Goal: Task Accomplishment & Management: Manage account settings

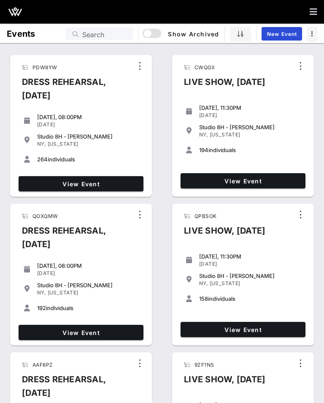
click at [79, 334] on span "View Event" at bounding box center [81, 332] width 118 height 7
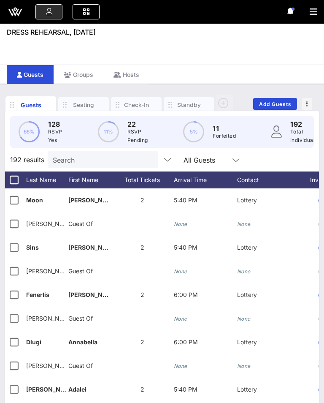
click at [136, 103] on div "Check-In" at bounding box center [136, 105] width 25 height 8
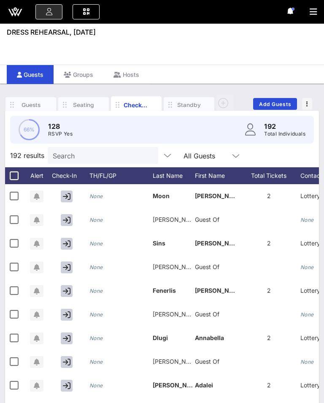
click at [231, 153] on div at bounding box center [236, 156] width 10 height 10
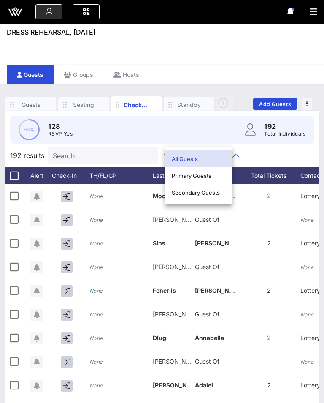
click at [260, 152] on div "192 results Search All Guests" at bounding box center [162, 156] width 314 height 24
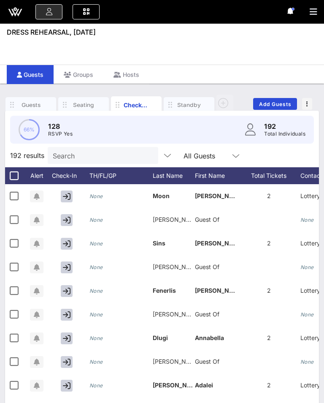
click at [231, 155] on div at bounding box center [236, 156] width 10 height 10
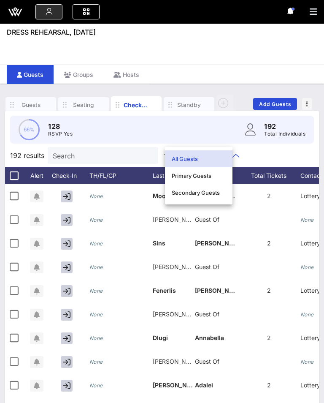
click at [198, 174] on div "Primary Guests" at bounding box center [199, 175] width 54 height 7
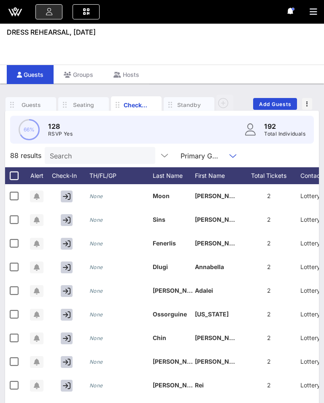
click at [171, 171] on div "Last Name" at bounding box center [174, 175] width 42 height 17
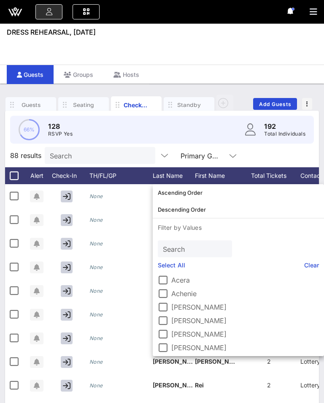
click at [191, 175] on icon at bounding box center [188, 175] width 5 height 5
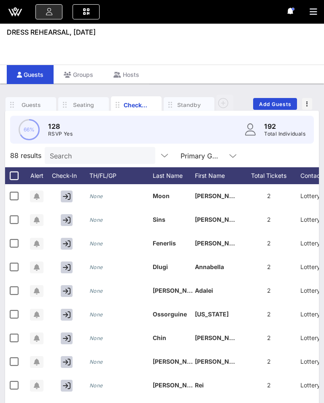
click at [187, 174] on icon at bounding box center [188, 175] width 5 height 5
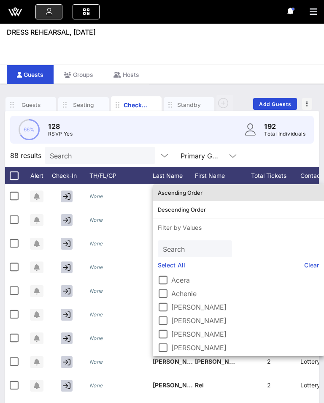
click at [194, 190] on div "Ascending Order" at bounding box center [238, 192] width 161 height 7
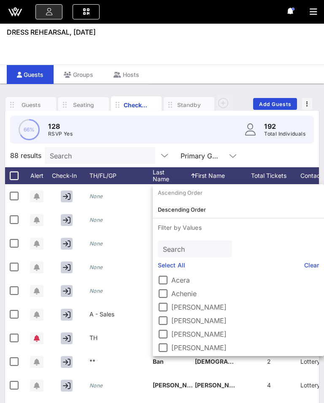
click at [252, 41] on div "Event Builder Guests Journeys Comms QR Scanner Team Settings DRESS REHEARSAL, […" at bounding box center [162, 223] width 324 height 446
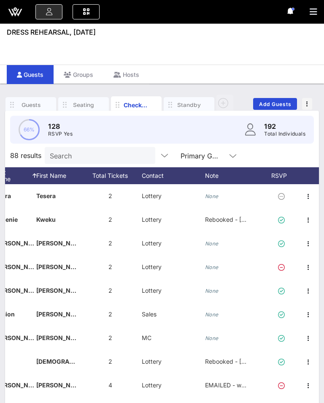
scroll to position [0, 159]
click at [282, 171] on div "RSVP" at bounding box center [284, 175] width 30 height 17
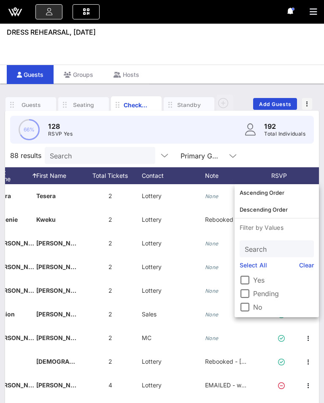
click at [247, 281] on div at bounding box center [245, 280] width 14 height 14
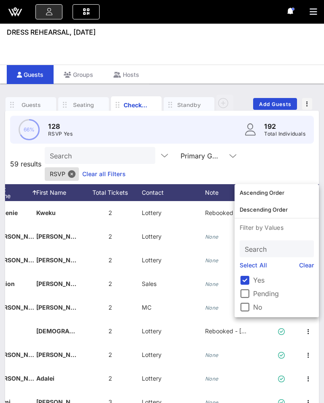
click at [285, 39] on div "DRESS REHEARSAL, [DATE]" at bounding box center [162, 20] width 324 height 41
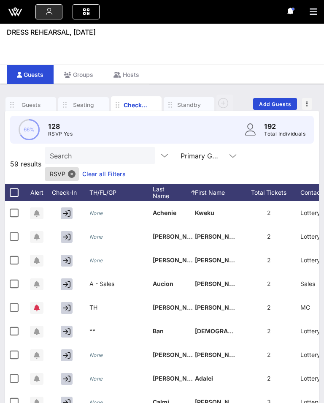
scroll to position [0, 0]
click at [69, 209] on icon "button" at bounding box center [67, 213] width 8 height 8
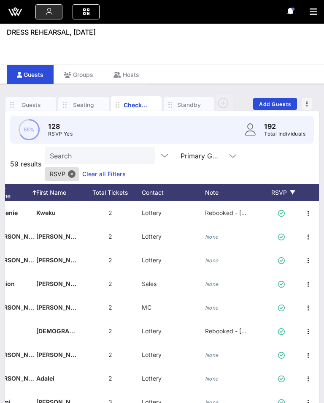
scroll to position [0, 159]
click at [236, 209] on span "Rebooked - [DATE]" at bounding box center [232, 212] width 54 height 7
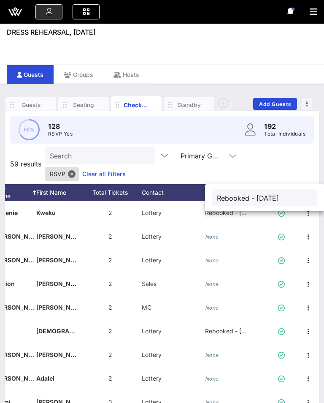
click at [289, 197] on input "Rebooked - [DATE]" at bounding box center [264, 197] width 95 height 11
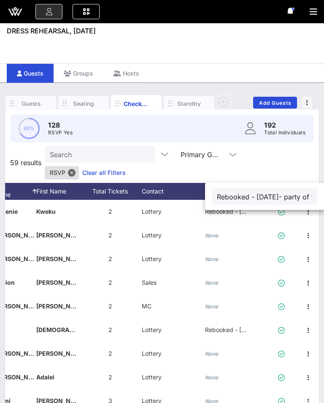
type input "Rebooked - [DATE]- party of 1"
click at [250, 43] on div "Event Builder Guests Journeys Comms QR Scanner Team Settings DRESS REHEARSAL, […" at bounding box center [162, 230] width 324 height 463
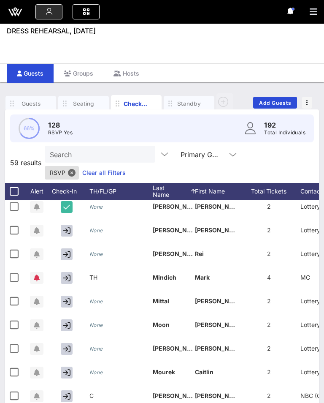
scroll to position [668, 0]
click at [68, 366] on button "button" at bounding box center [67, 372] width 12 height 12
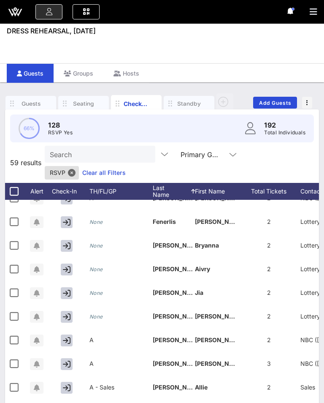
scroll to position [392, 0]
click at [69, 265] on icon "button" at bounding box center [67, 269] width 8 height 8
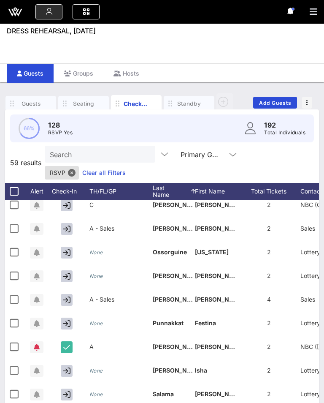
scroll to position [863, 0]
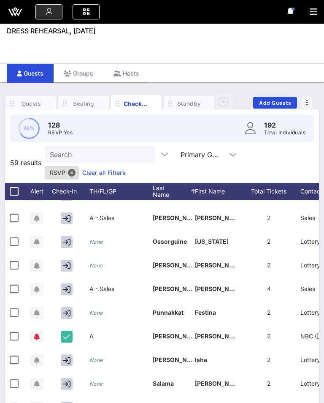
click at [68, 262] on icon "button" at bounding box center [67, 266] width 8 height 8
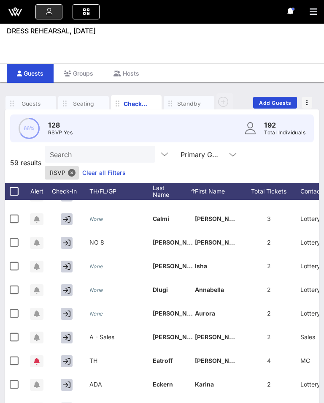
scroll to position [181, 0]
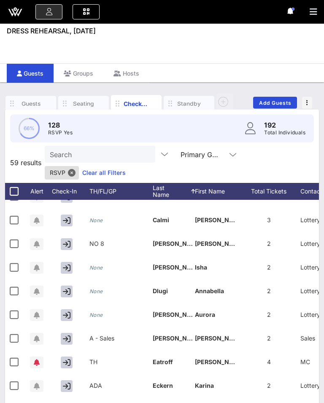
click at [69, 311] on icon "button" at bounding box center [67, 315] width 8 height 8
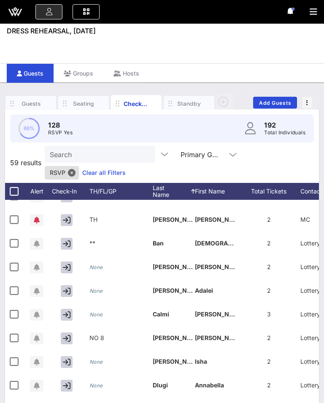
scroll to position [87, 0]
click at [71, 332] on button "button" at bounding box center [67, 338] width 12 height 12
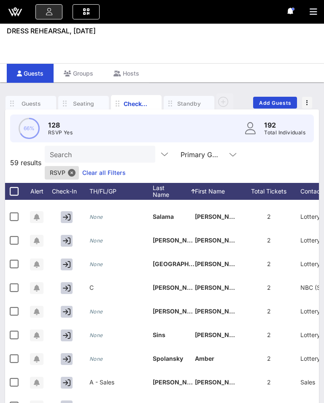
scroll to position [1036, 0]
click at [71, 234] on button "button" at bounding box center [67, 240] width 12 height 12
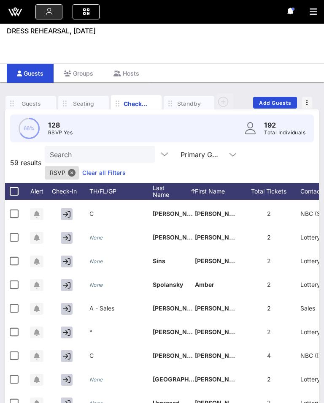
scroll to position [1109, 0]
click at [71, 279] on button "button" at bounding box center [67, 285] width 12 height 12
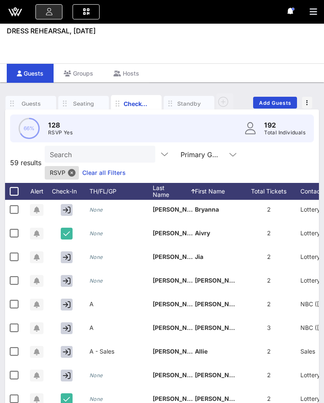
scroll to position [421, 0]
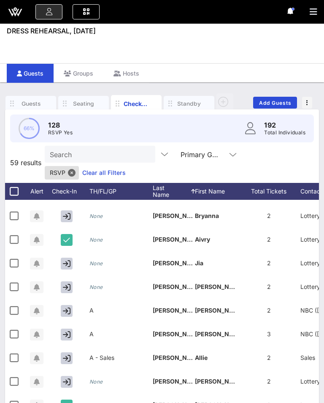
click at [71, 281] on button "button" at bounding box center [67, 287] width 12 height 12
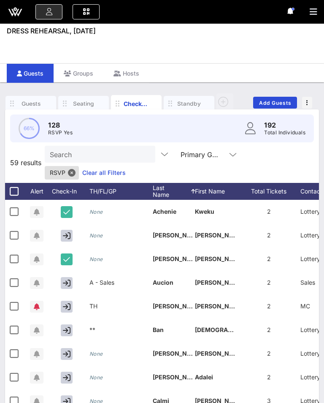
scroll to position [0, 0]
click at [69, 350] on icon "button" at bounding box center [67, 354] width 8 height 8
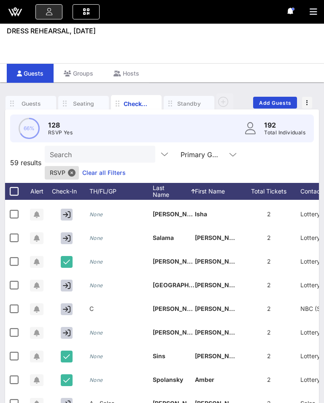
scroll to position [1015, 0]
click at [70, 281] on icon "button" at bounding box center [67, 285] width 8 height 8
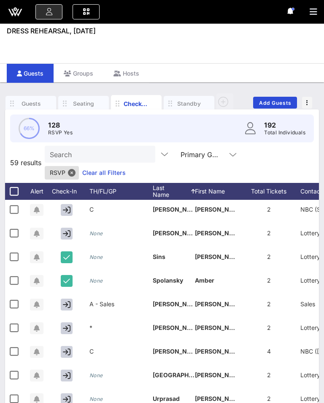
scroll to position [1114, 0]
click at [70, 324] on icon "button" at bounding box center [67, 328] width 8 height 8
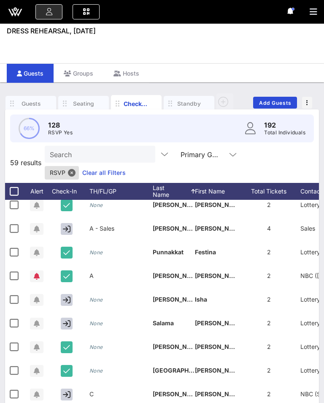
scroll to position [929, 0]
click at [68, 320] on icon "button" at bounding box center [67, 324] width 8 height 8
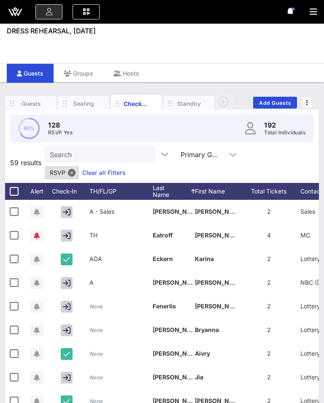
scroll to position [307, 0]
click at [71, 301] on button "button" at bounding box center [67, 307] width 12 height 12
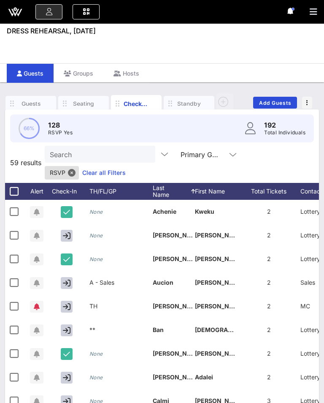
scroll to position [0, 0]
click at [71, 230] on button "button" at bounding box center [67, 236] width 12 height 12
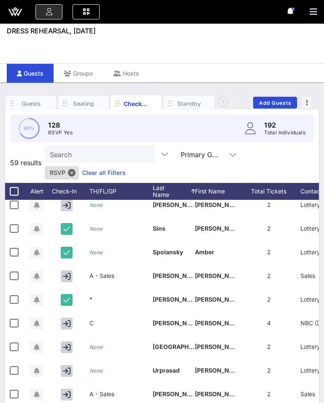
scroll to position [1142, 0]
click at [71, 341] on button "button" at bounding box center [67, 347] width 12 height 12
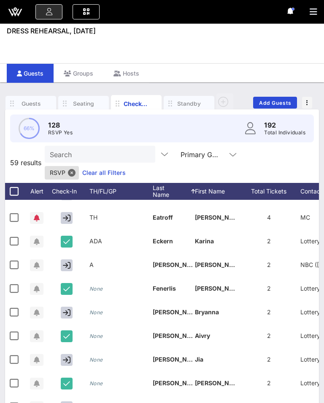
scroll to position [349, -2]
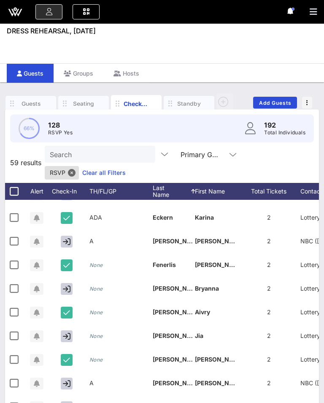
click at [70, 285] on icon "button" at bounding box center [67, 289] width 8 height 8
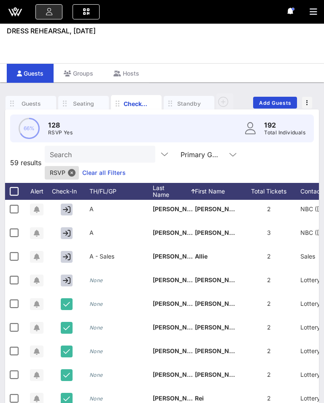
scroll to position [523, 0]
click at [71, 274] on button "button" at bounding box center [67, 280] width 12 height 12
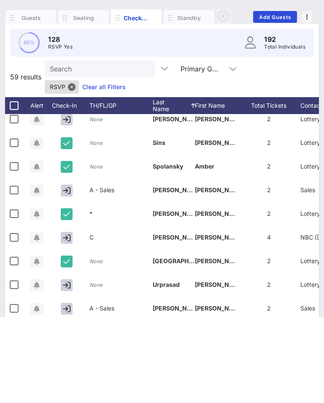
scroll to position [30, 0]
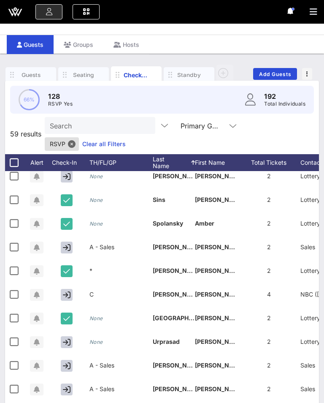
click at [68, 386] on icon "button" at bounding box center [67, 390] width 8 height 8
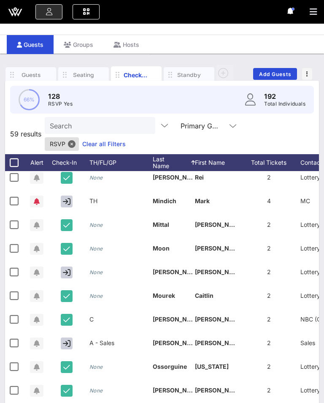
scroll to position [695, 0]
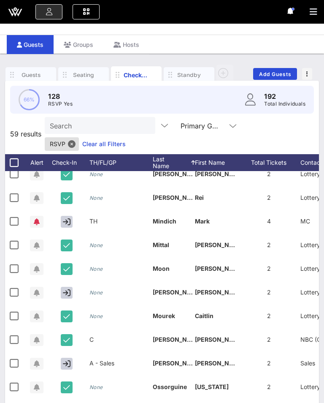
click at [68, 289] on icon "button" at bounding box center [67, 293] width 8 height 8
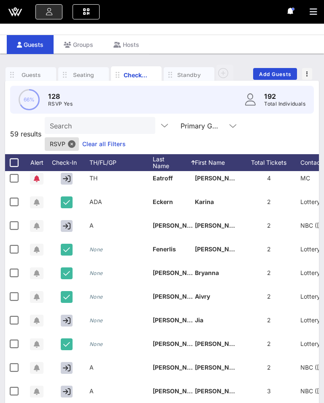
scroll to position [337, 0]
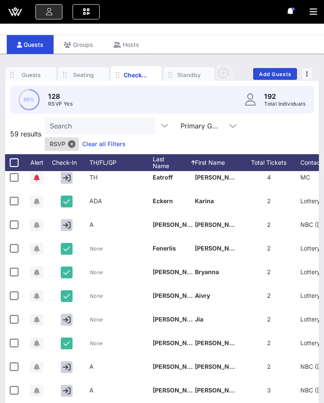
click at [69, 316] on icon "button" at bounding box center [67, 320] width 8 height 8
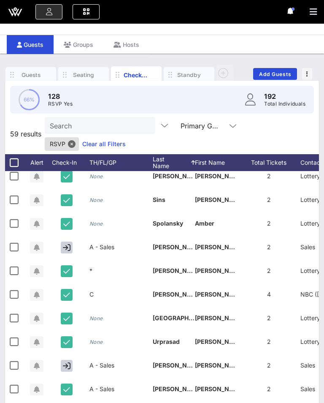
scroll to position [1142, 0]
click at [69, 360] on button "button" at bounding box center [67, 366] width 12 height 12
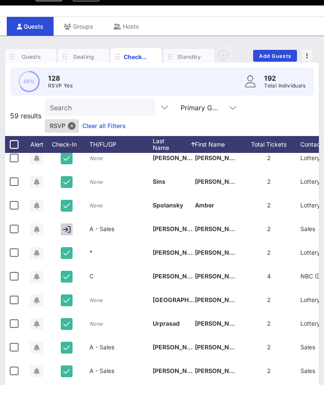
scroll to position [0, 0]
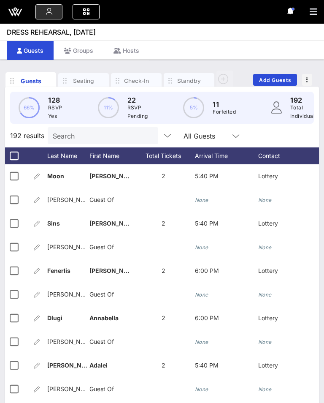
click at [219, 130] on input "text" at bounding box center [224, 135] width 11 height 11
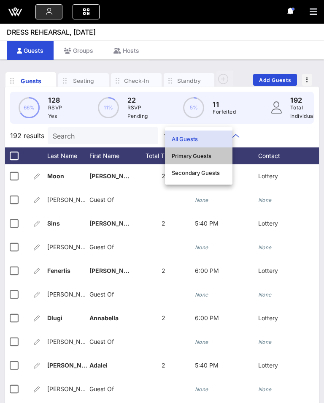
click at [212, 153] on div "Primary Guests" at bounding box center [199, 155] width 54 height 7
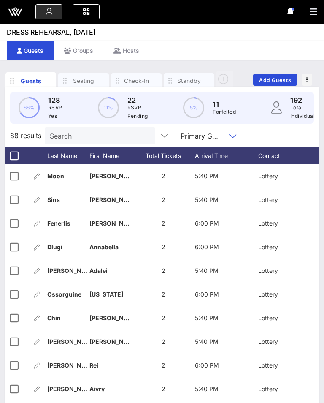
click at [69, 157] on div "Last Name" at bounding box center [68, 155] width 42 height 17
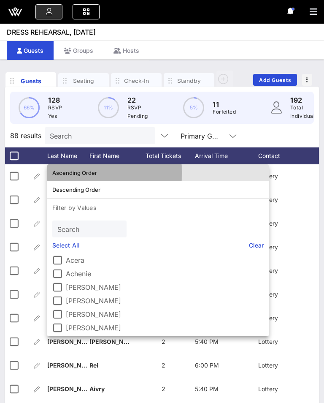
click at [94, 172] on div "Ascending Order" at bounding box center [158, 172] width 212 height 7
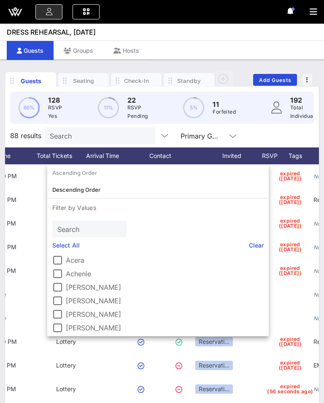
scroll to position [0, 279]
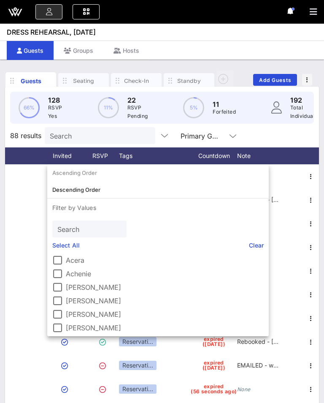
click at [268, 33] on h1 "DRESS REHEARSAL, [DATE]" at bounding box center [166, 32] width 318 height 10
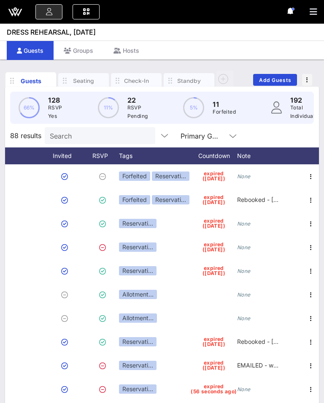
scroll to position [0, 281]
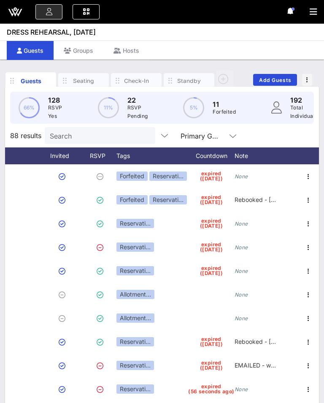
click at [140, 79] on div "Check-In" at bounding box center [136, 81] width 25 height 8
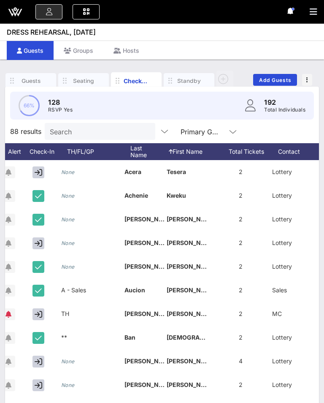
scroll to position [0, 43]
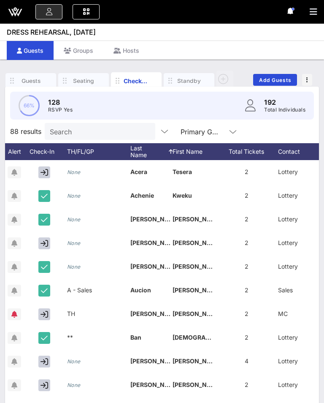
click at [141, 151] on div "Last Name" at bounding box center [151, 151] width 42 height 17
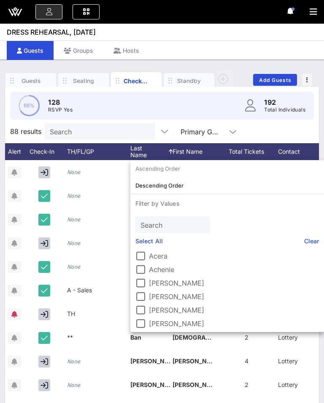
click at [249, 30] on h1 "DRESS REHEARSAL, [DATE]" at bounding box center [166, 32] width 318 height 10
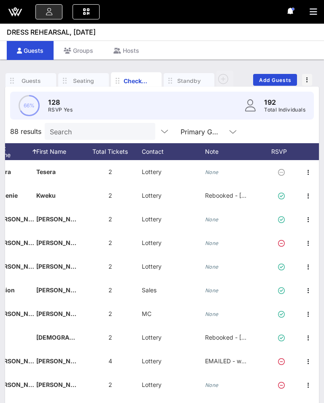
scroll to position [0, 180]
click at [285, 151] on div "RSVP" at bounding box center [284, 151] width 30 height 17
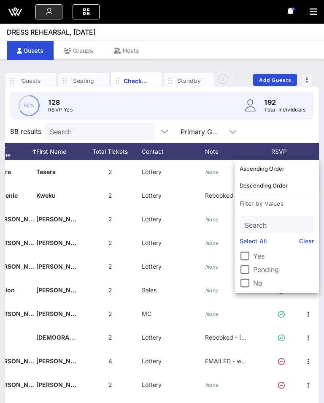
click at [247, 258] on div at bounding box center [245, 256] width 14 height 14
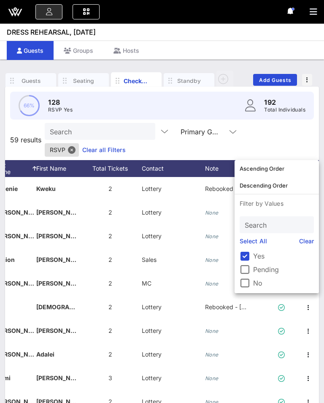
click at [288, 42] on div "Guests Groups Hosts" at bounding box center [162, 50] width 324 height 19
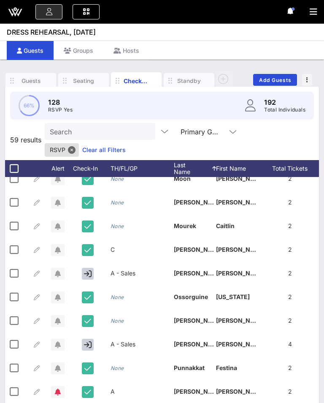
scroll to position [791, 0]
click at [91, 269] on icon "button" at bounding box center [88, 273] width 8 height 8
click at [84, 160] on div "Check-In" at bounding box center [89, 168] width 42 height 17
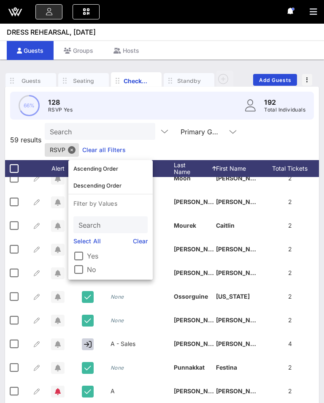
click at [76, 271] on div at bounding box center [78, 269] width 14 height 14
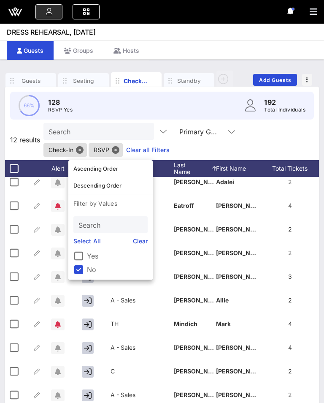
scroll to position [30, 0]
click at [272, 136] on div "Search Primary Guests Check-In RSVP Clear all Filters" at bounding box center [180, 140] width 274 height 34
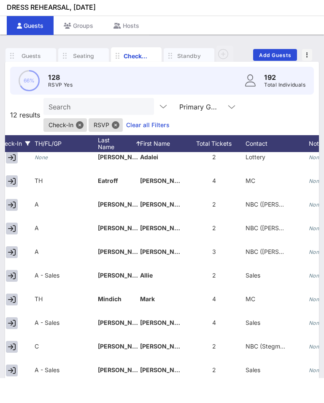
scroll to position [0, 0]
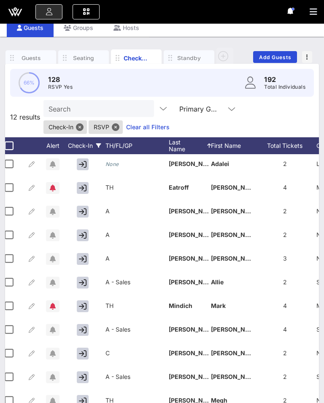
click at [69, 142] on div "Check-In" at bounding box center [84, 145] width 42 height 17
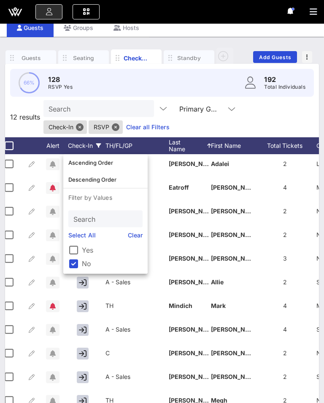
click at [64, 261] on div "Yes No" at bounding box center [105, 258] width 84 height 32
click at [72, 259] on div at bounding box center [73, 263] width 14 height 14
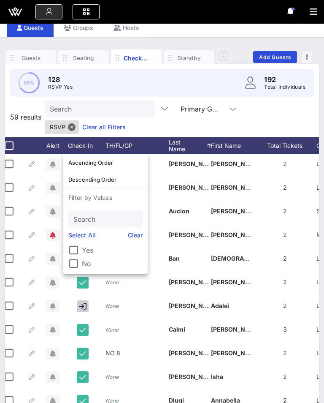
click at [65, 261] on div "Yes No" at bounding box center [105, 258] width 84 height 32
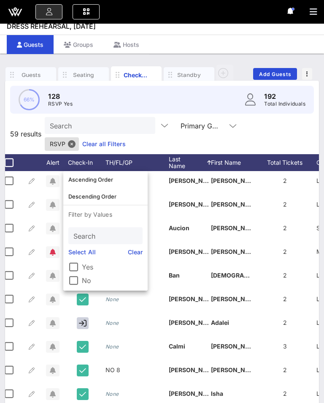
click at [70, 262] on div at bounding box center [73, 267] width 14 height 14
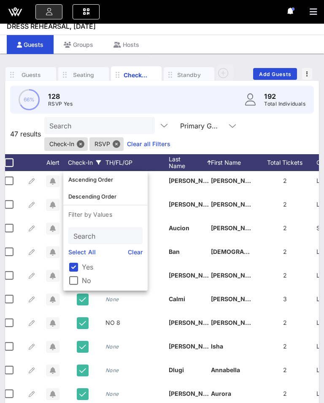
click at [239, 136] on div "Search Primary Guests Check-In RSVP Clear all Filters" at bounding box center [180, 134] width 273 height 34
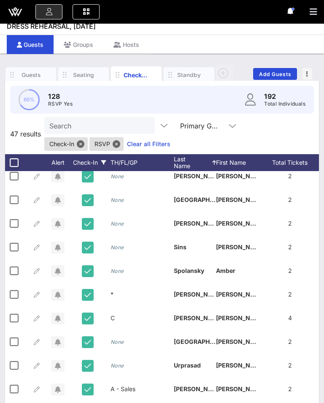
click at [100, 163] on div "Check-In" at bounding box center [89, 162] width 42 height 17
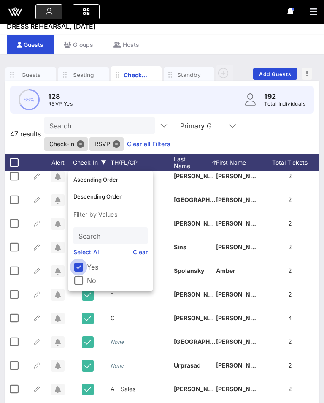
click at [84, 266] on div at bounding box center [78, 267] width 14 height 14
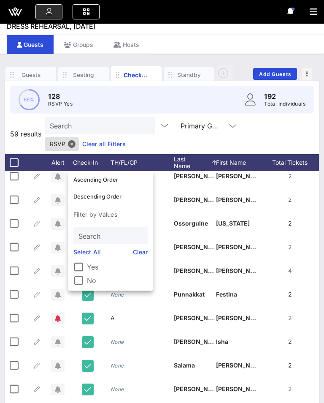
click at [261, 41] on div "Guests Groups Hosts" at bounding box center [162, 44] width 324 height 19
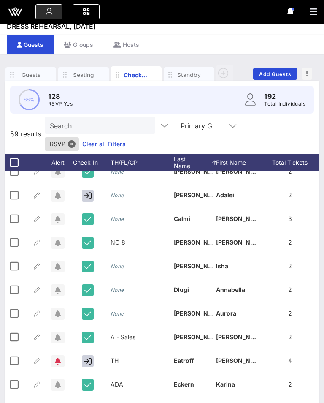
scroll to position [160, -5]
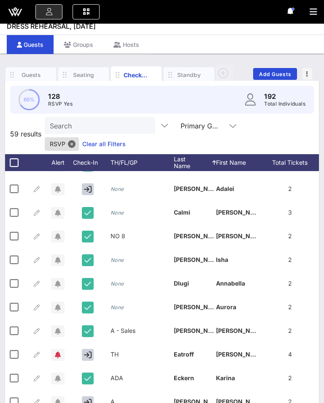
click at [88, 349] on button "button" at bounding box center [88, 355] width 12 height 12
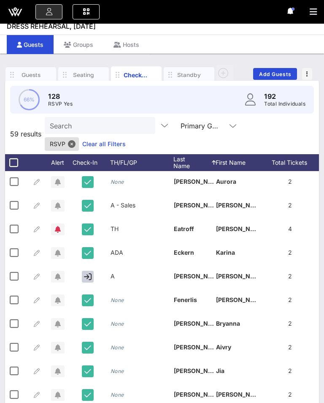
scroll to position [338, 0]
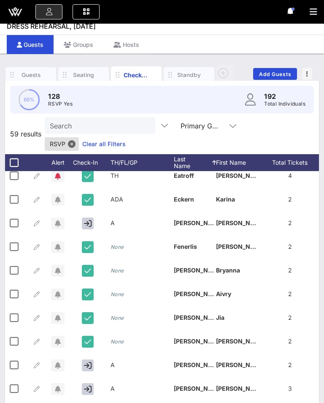
click at [92, 359] on button "button" at bounding box center [88, 365] width 12 height 12
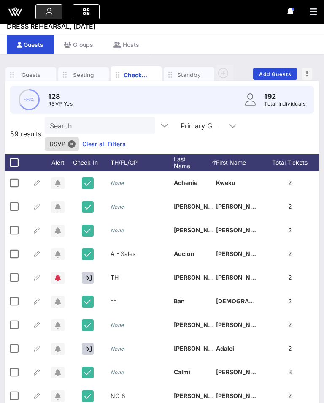
scroll to position [0, 0]
click at [93, 272] on button "button" at bounding box center [88, 278] width 12 height 12
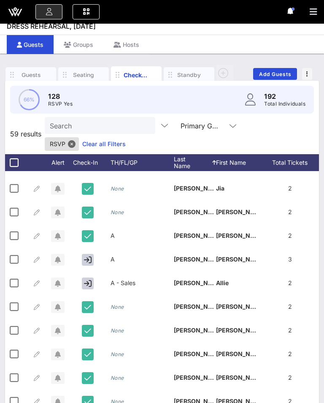
scroll to position [471, 0]
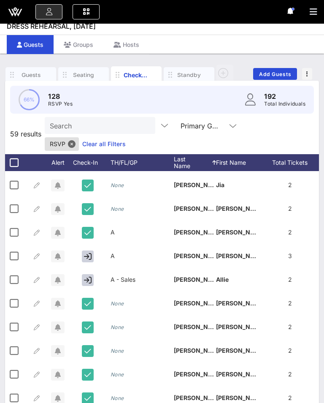
click at [91, 276] on icon "button" at bounding box center [88, 280] width 8 height 8
click at [73, 125] on input "Search" at bounding box center [99, 125] width 99 height 11
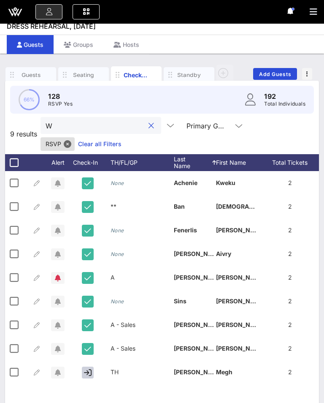
scroll to position [0, 0]
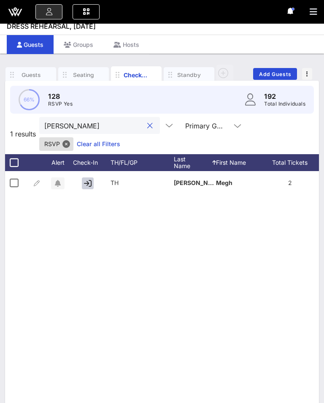
type input "[PERSON_NAME]"
click at [87, 184] on icon "button" at bounding box center [88, 183] width 8 height 8
click at [128, 125] on input "[PERSON_NAME]" at bounding box center [93, 125] width 99 height 11
click at [147, 123] on button "clear icon" at bounding box center [149, 126] width 5 height 8
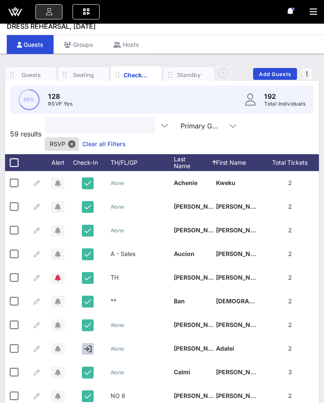
click at [93, 154] on div "Check-In" at bounding box center [89, 162] width 42 height 17
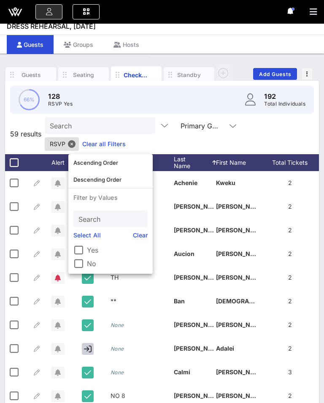
click at [102, 264] on label "No" at bounding box center [117, 263] width 61 height 8
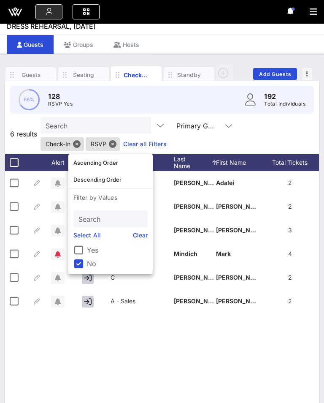
click at [193, 95] on div "66% 128 RSVP Yes 192 Total Individuals" at bounding box center [162, 100] width 304 height 28
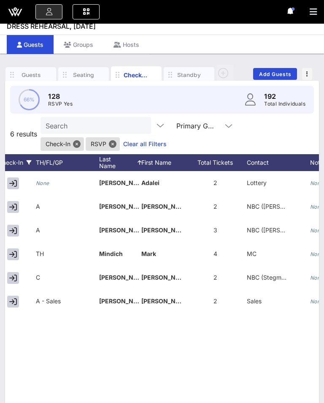
scroll to position [0, 75]
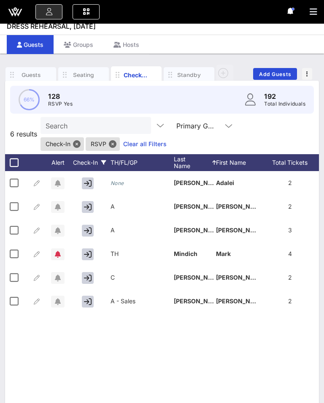
click at [88, 278] on icon "button" at bounding box center [88, 278] width 8 height 8
click at [93, 230] on button "button" at bounding box center [88, 231] width 12 height 12
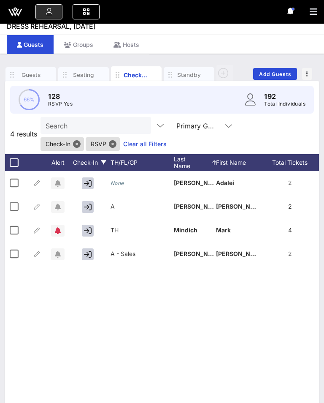
click at [93, 253] on button "button" at bounding box center [88, 254] width 12 height 12
click at [89, 208] on icon "button" at bounding box center [88, 207] width 8 height 8
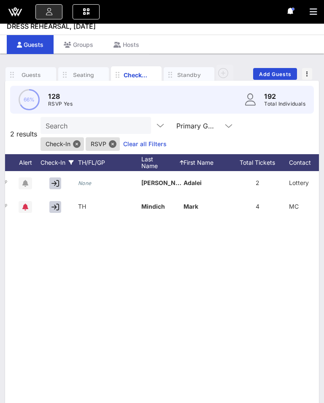
scroll to position [0, 28]
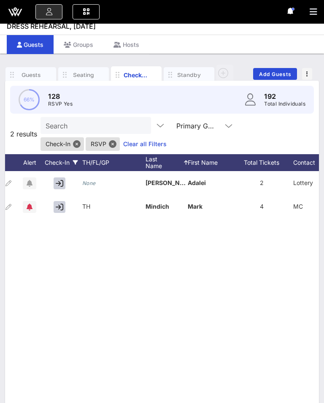
click at [62, 206] on icon "button" at bounding box center [60, 207] width 8 height 8
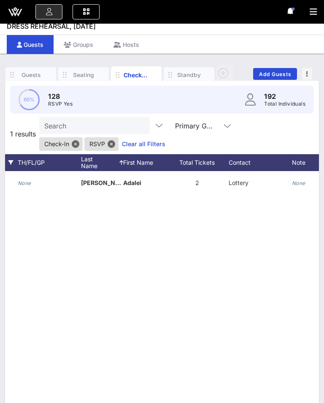
scroll to position [0, 64]
